Goal: Transaction & Acquisition: Purchase product/service

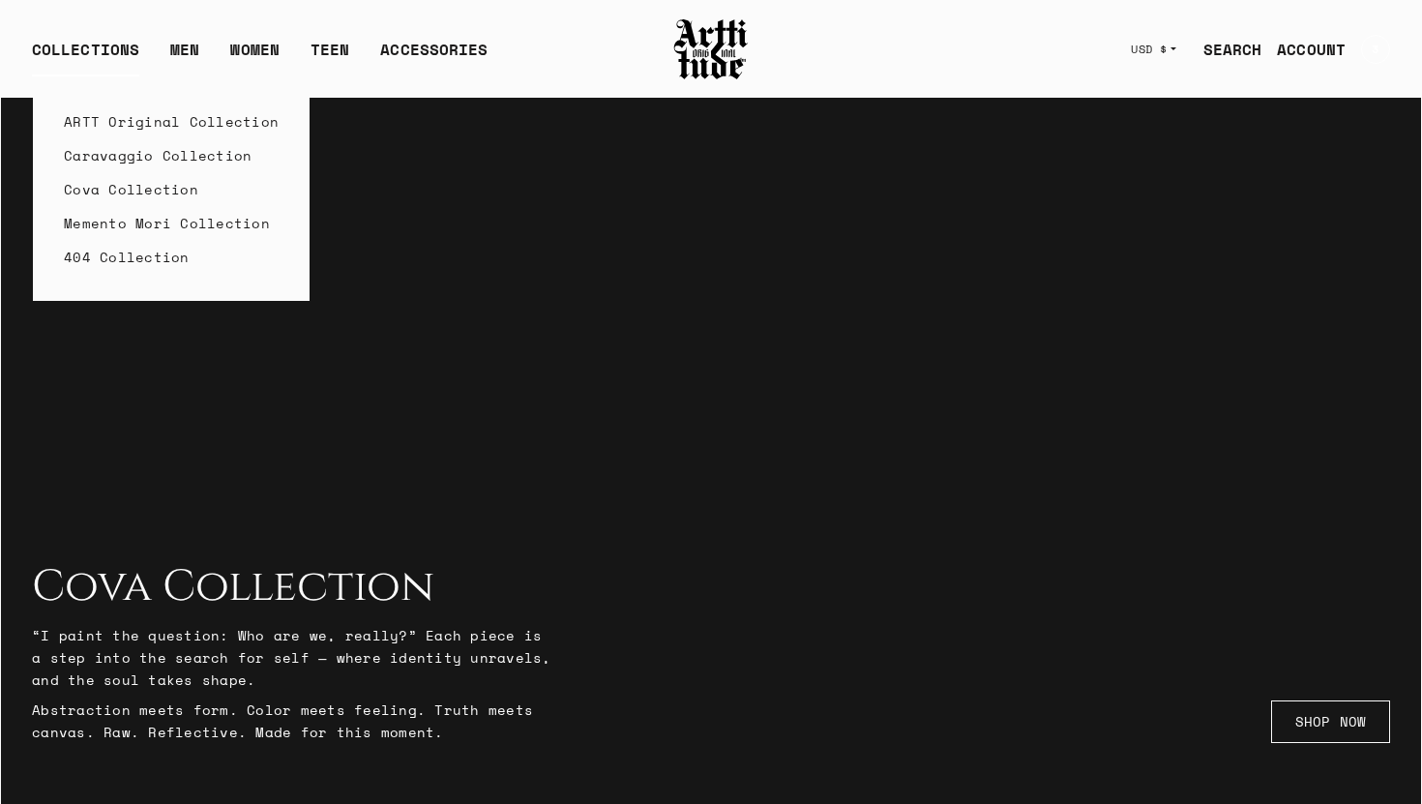
click at [127, 159] on link "Caravaggio Collection" at bounding box center [171, 155] width 215 height 34
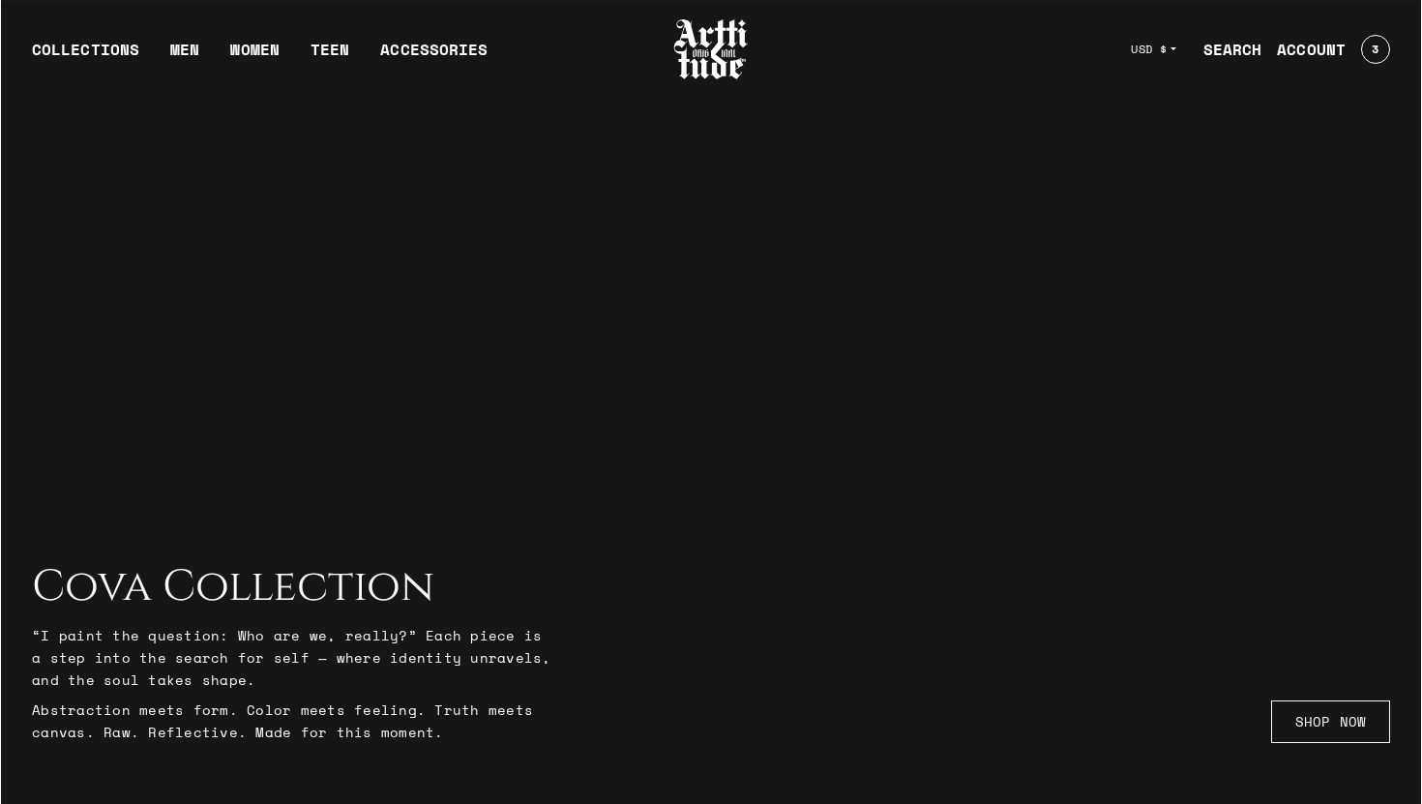
click at [395, 548] on div at bounding box center [711, 403] width 1422 height 804
click at [368, 586] on h2 "Cova Collection" at bounding box center [293, 587] width 522 height 50
click at [1331, 726] on link "SHOP NOW" at bounding box center [1330, 721] width 119 height 43
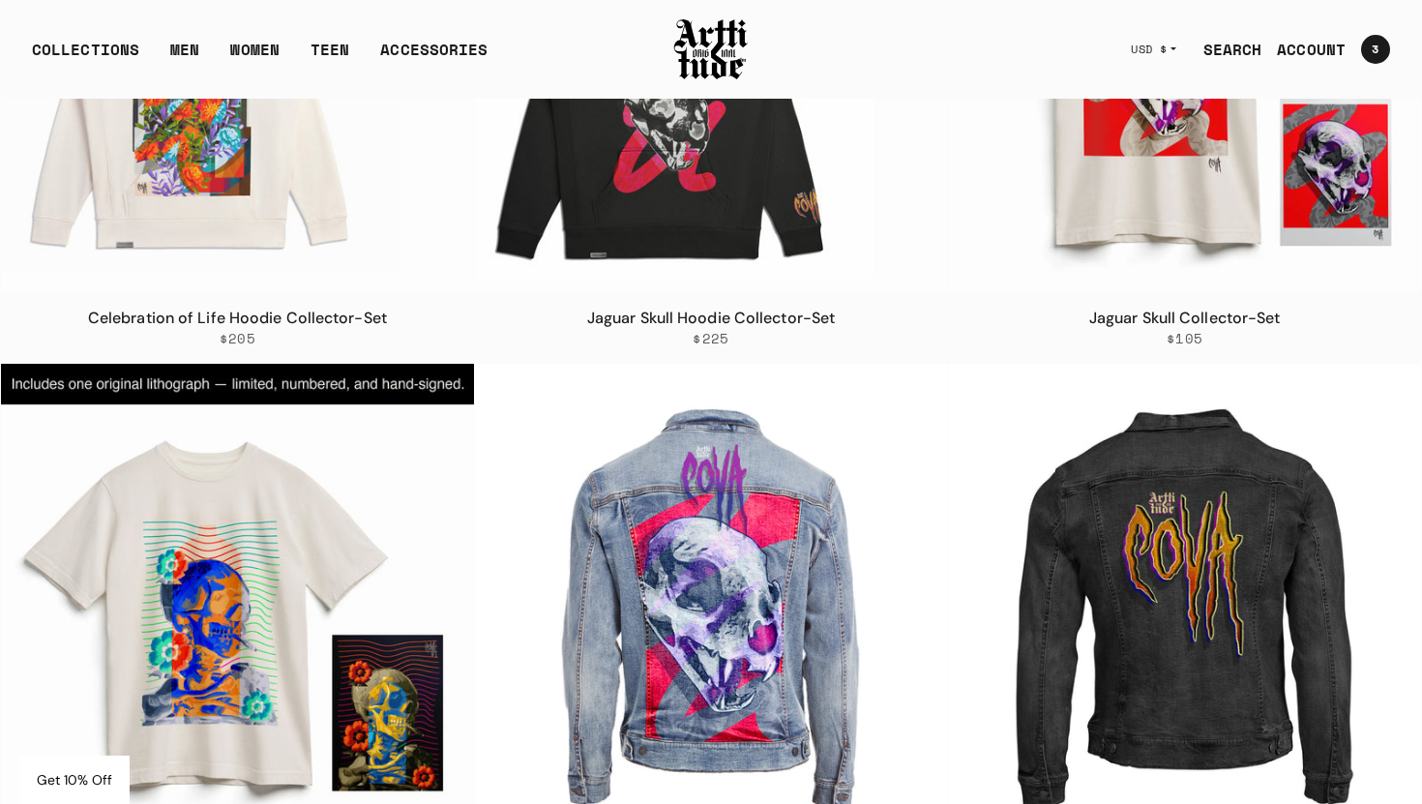
scroll to position [207, 0]
